Goal: Check status: Check status

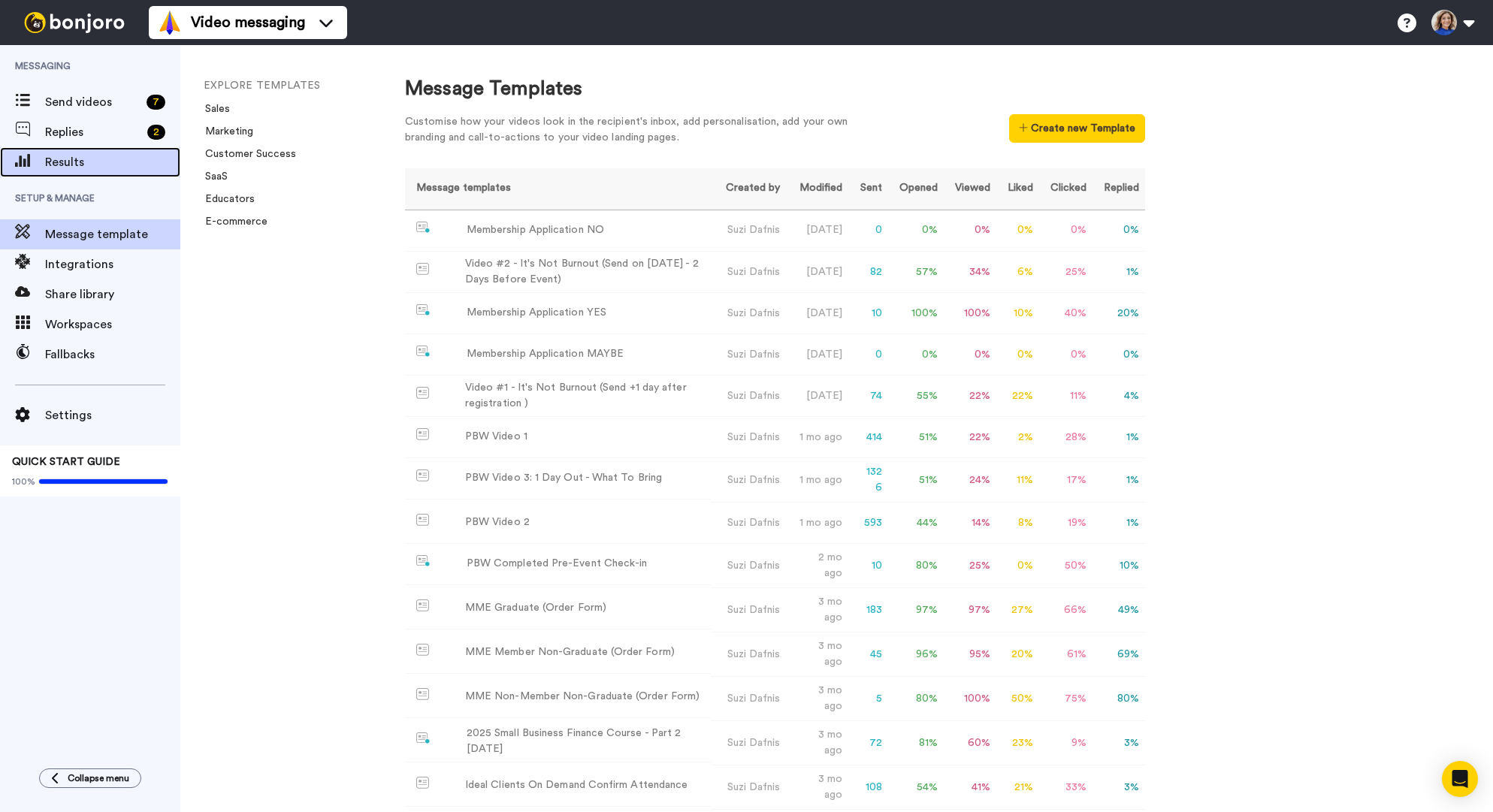
click at [72, 156] on span "Results" at bounding box center [112, 162] width 135 height 18
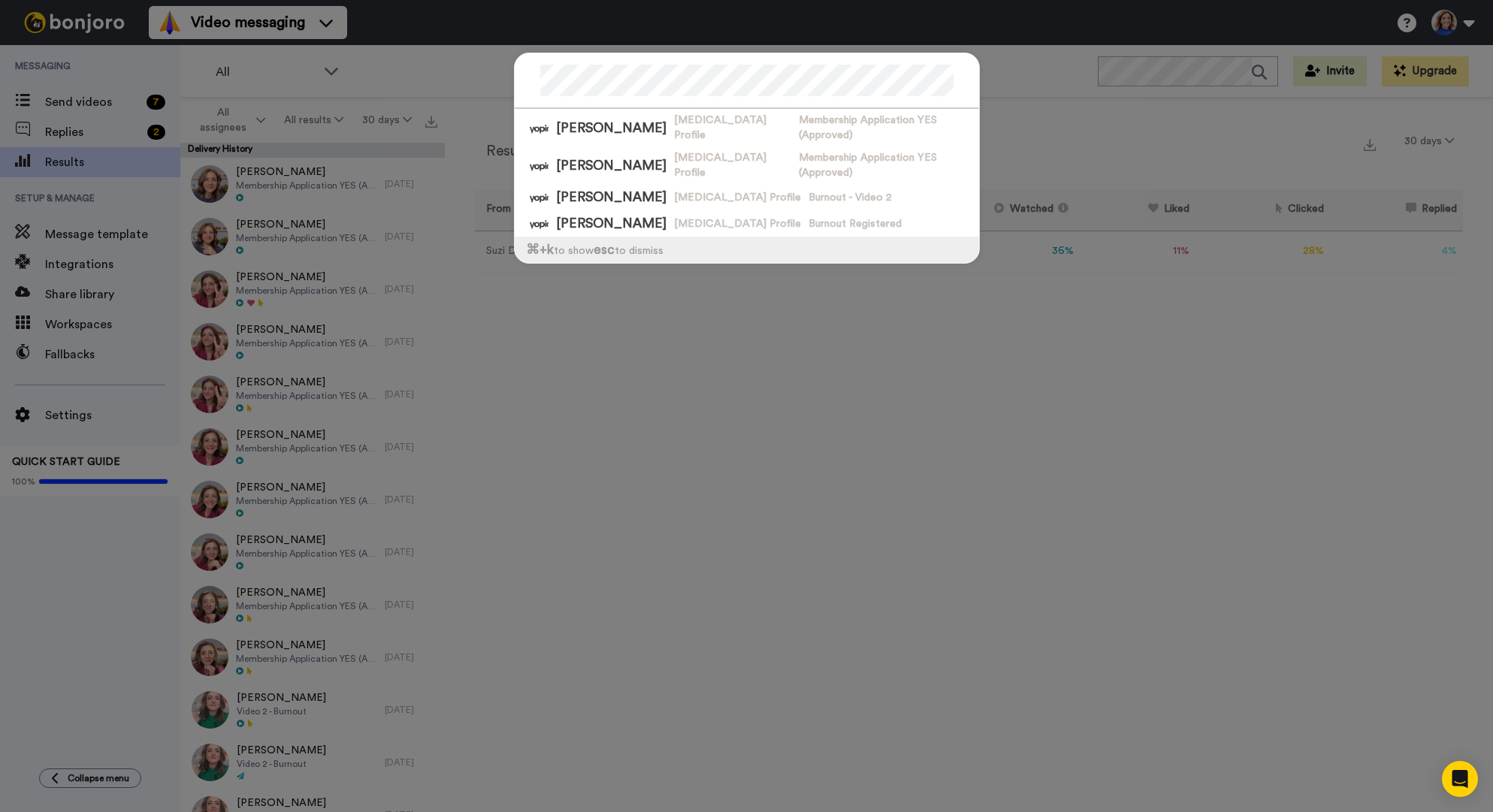
click at [1056, 387] on div "Kate Gifford Myopia Profile Membership Application YES (Approved) Kate Gifford …" at bounding box center [746, 406] width 1493 height 812
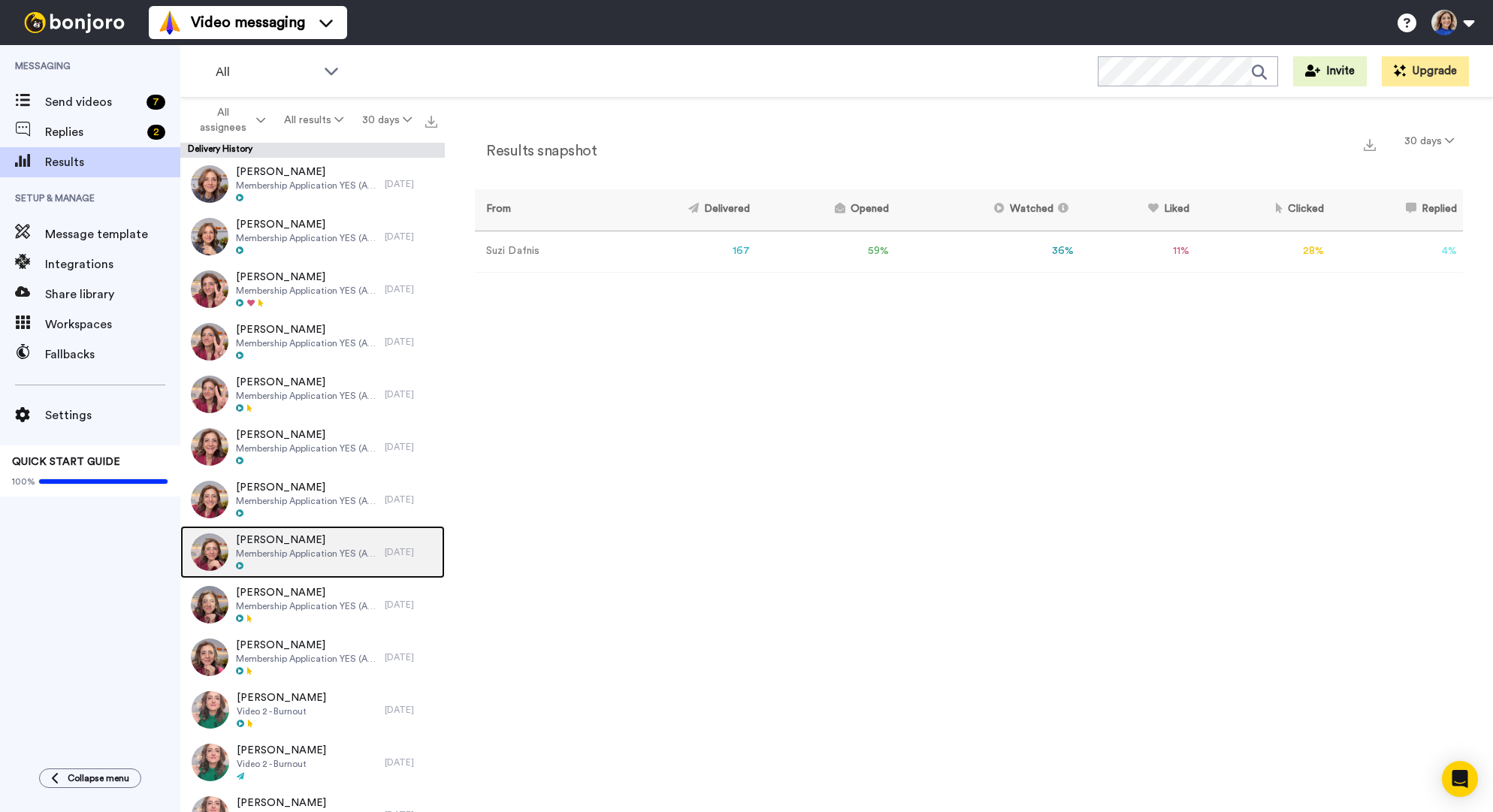
click at [356, 552] on span "Membership Application YES (Approved)" at bounding box center [306, 554] width 142 height 12
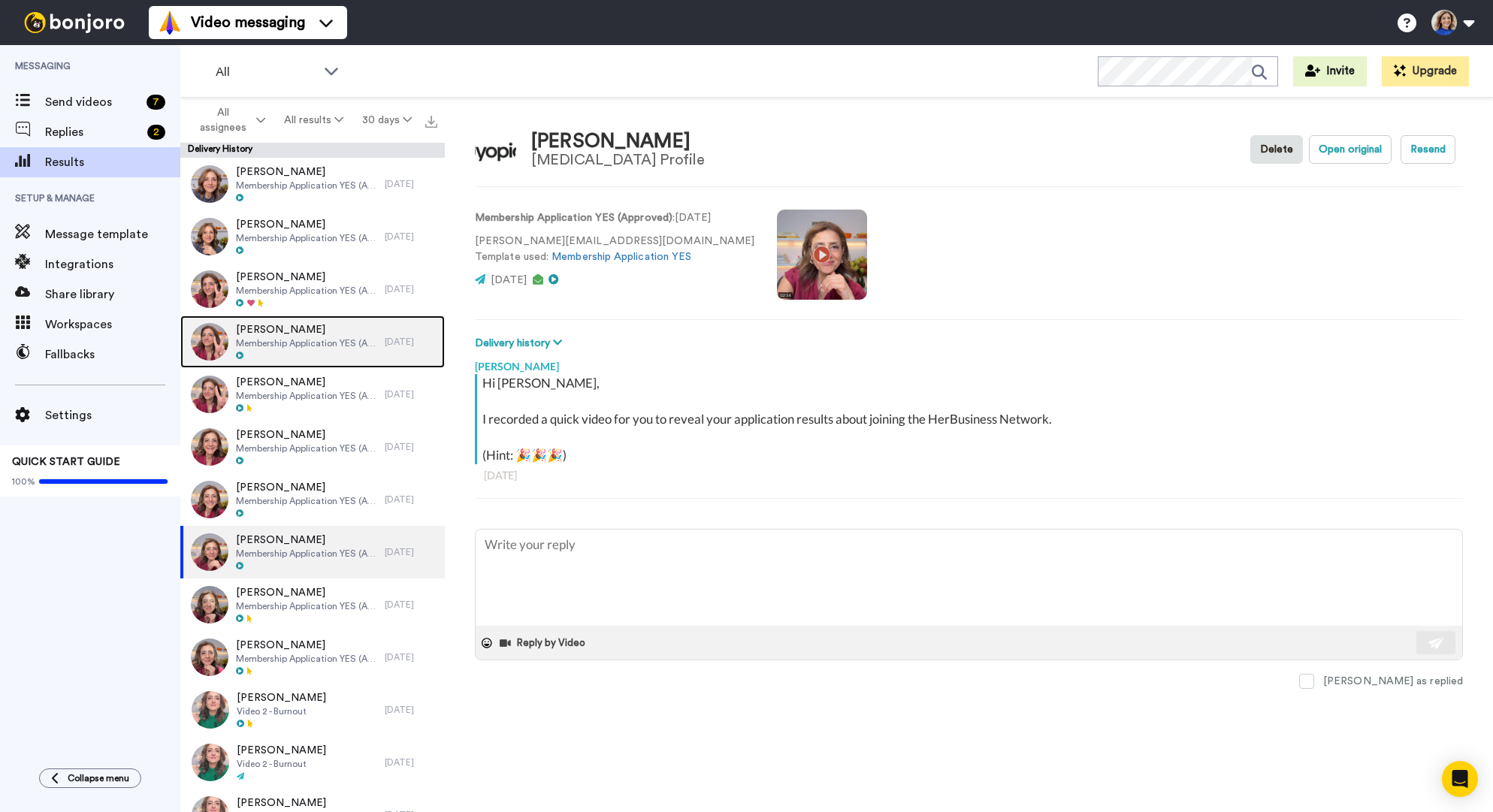
click at [346, 351] on div at bounding box center [306, 356] width 142 height 10
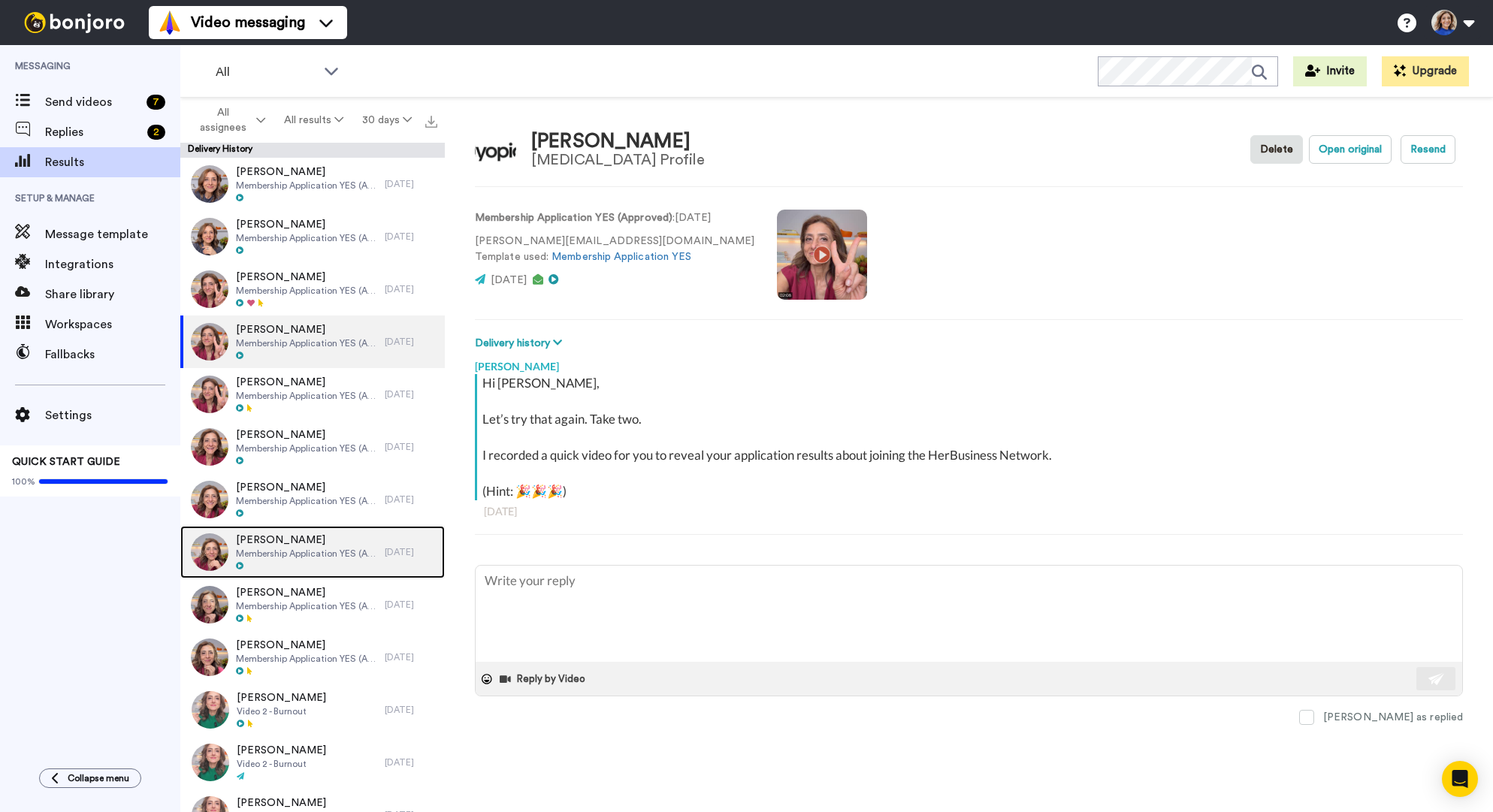
click at [313, 550] on span "Membership Application YES (Approved)" at bounding box center [306, 554] width 142 height 12
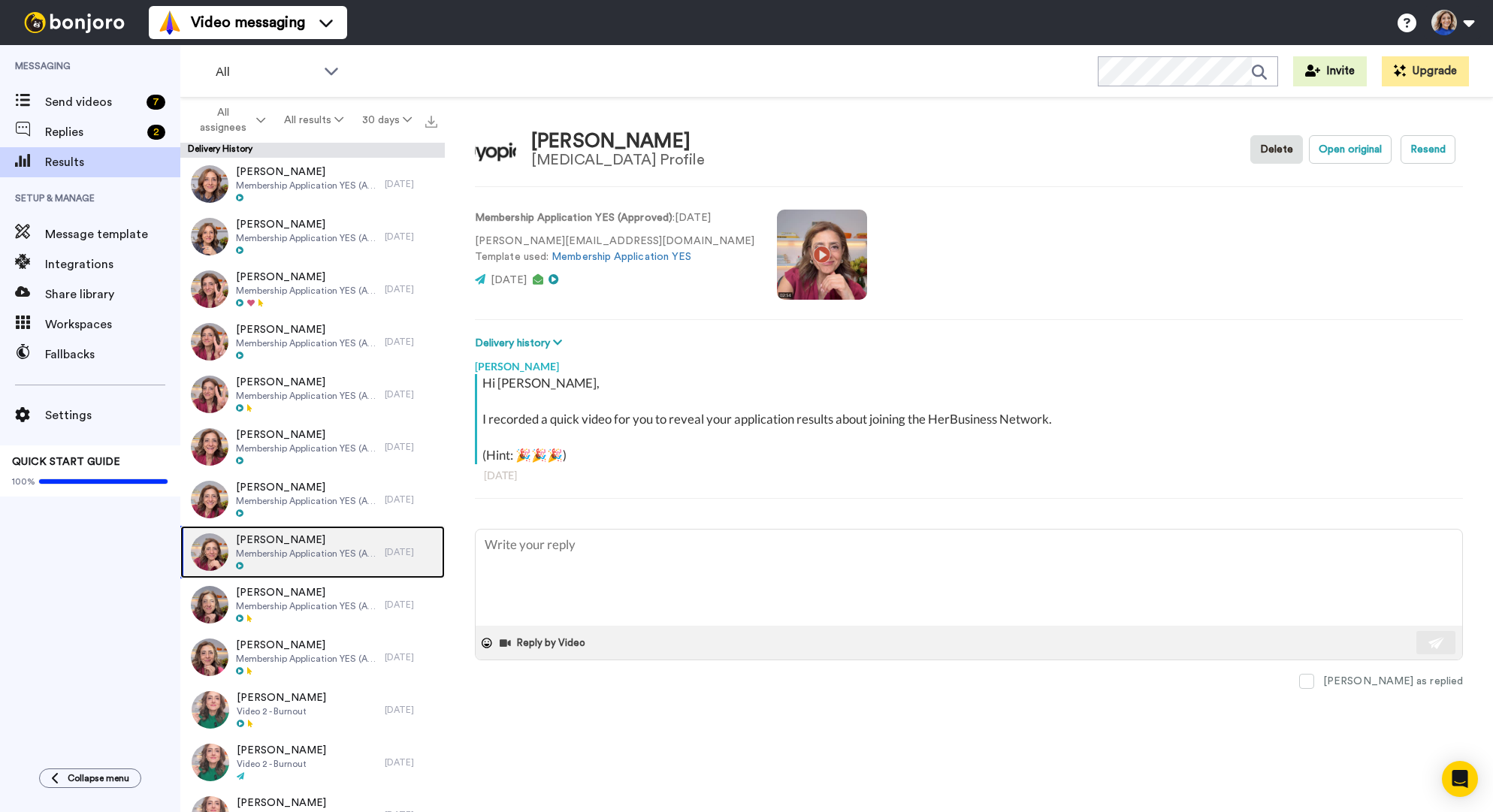
type textarea "x"
